Goal: Task Accomplishment & Management: Complete application form

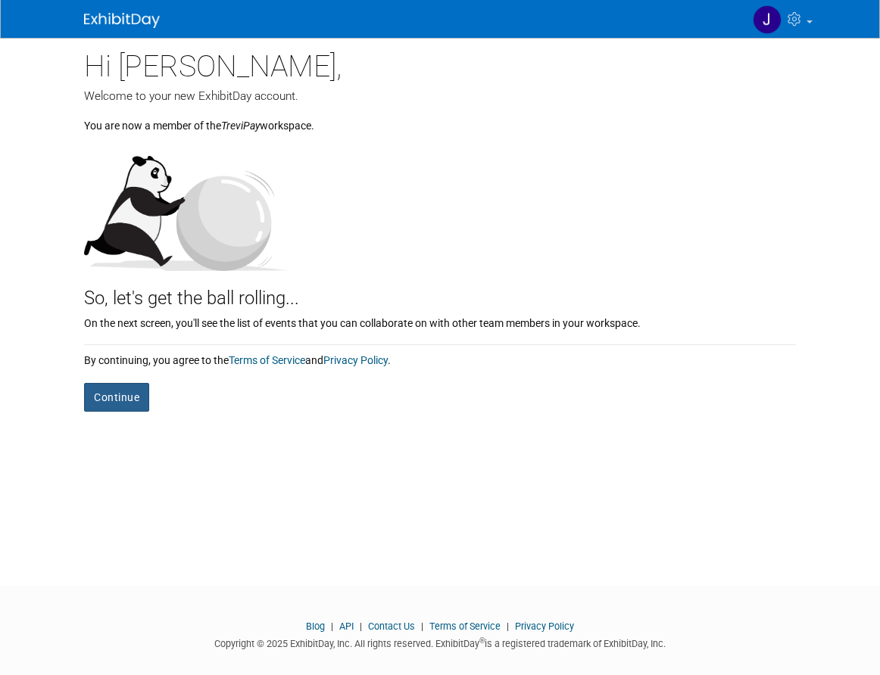
click at [127, 404] on button "Continue" at bounding box center [116, 397] width 65 height 29
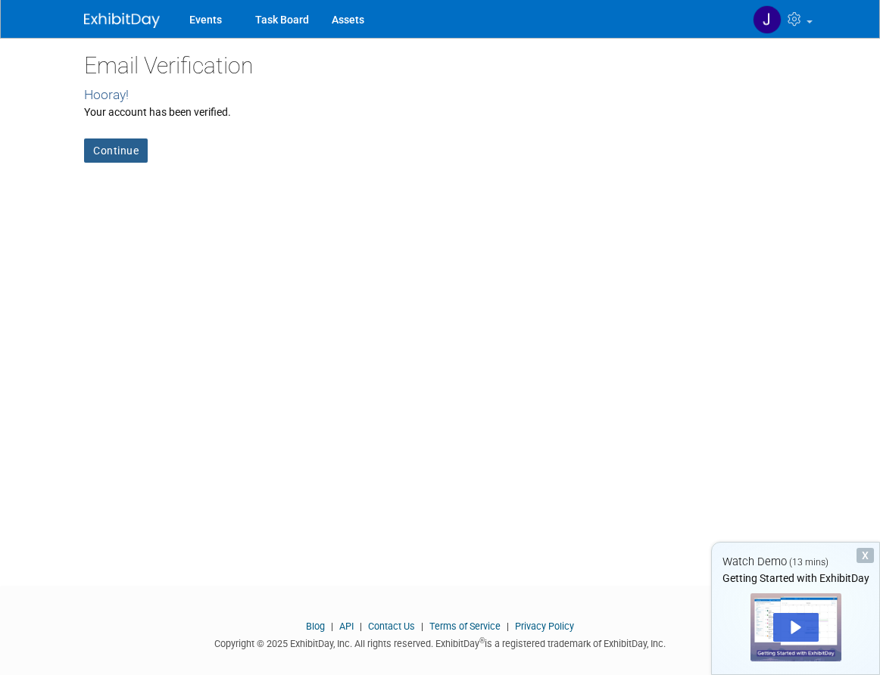
click at [126, 152] on link "Continue" at bounding box center [116, 151] width 64 height 24
